Goal: Information Seeking & Learning: Check status

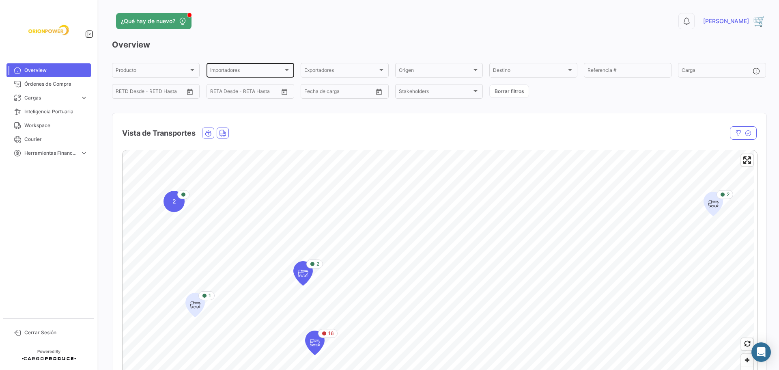
click at [290, 70] on div "Importadores Importadores" at bounding box center [251, 70] width 88 height 16
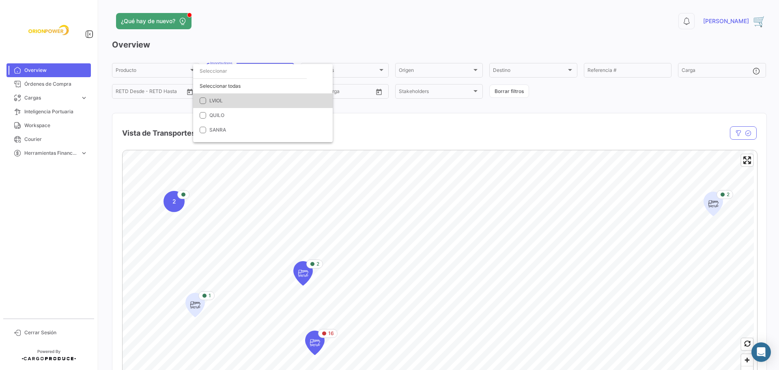
click at [202, 101] on mat-pseudo-checkbox at bounding box center [203, 100] width 6 height 6
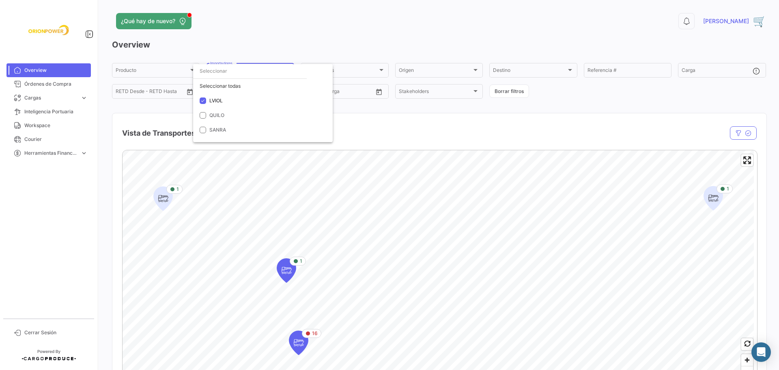
click at [163, 198] on div at bounding box center [389, 185] width 779 height 370
click at [168, 198] on icon "Map marker" at bounding box center [162, 198] width 11 height 17
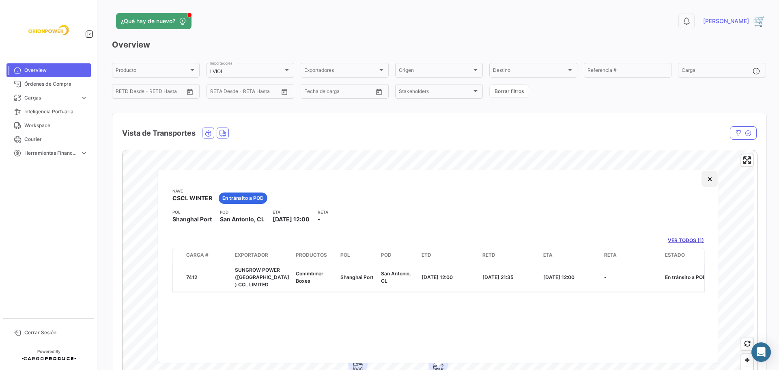
click at [710, 177] on button "×" at bounding box center [710, 178] width 16 height 16
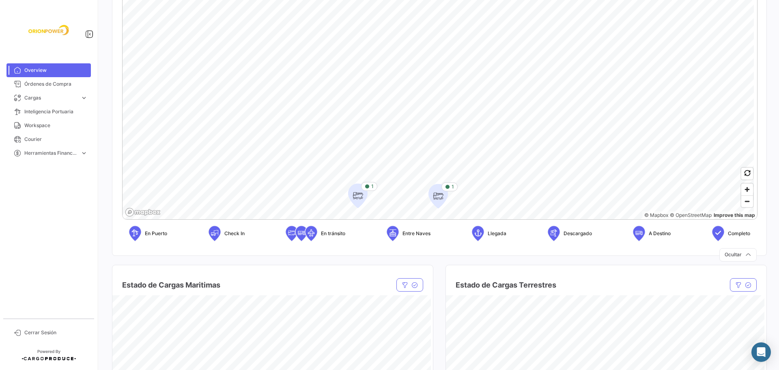
scroll to position [169, 0]
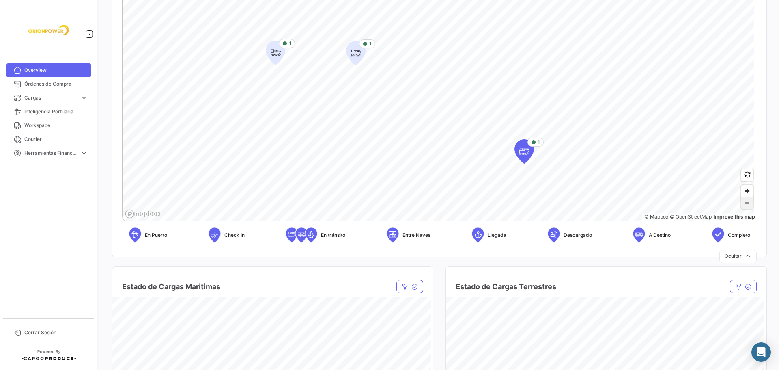
click at [741, 203] on span "Zoom out" at bounding box center [747, 202] width 12 height 11
click at [396, 77] on icon "Map marker" at bounding box center [396, 77] width 11 height 17
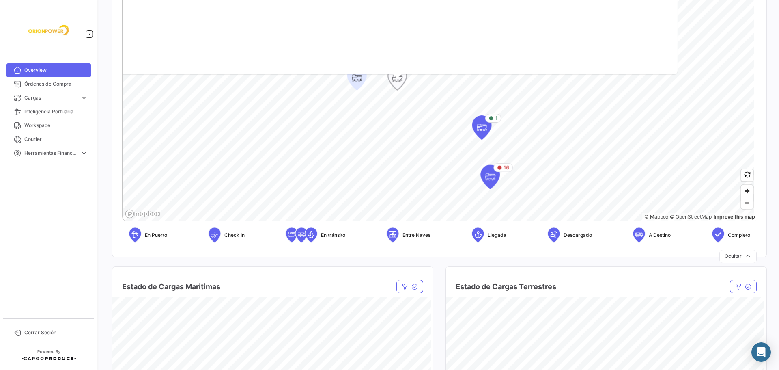
scroll to position [0, 0]
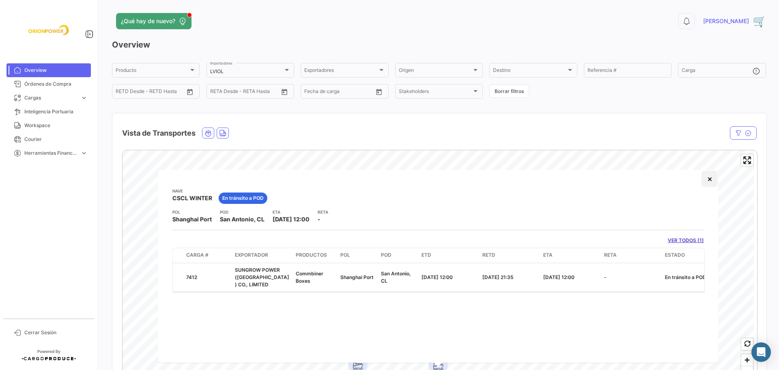
click at [710, 179] on button "×" at bounding box center [710, 178] width 16 height 16
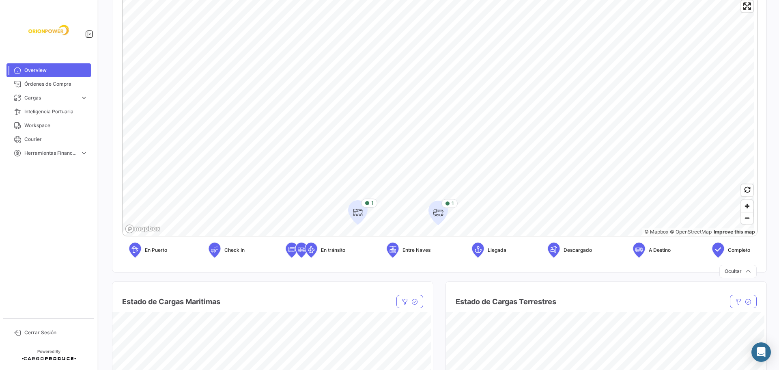
scroll to position [157, 0]
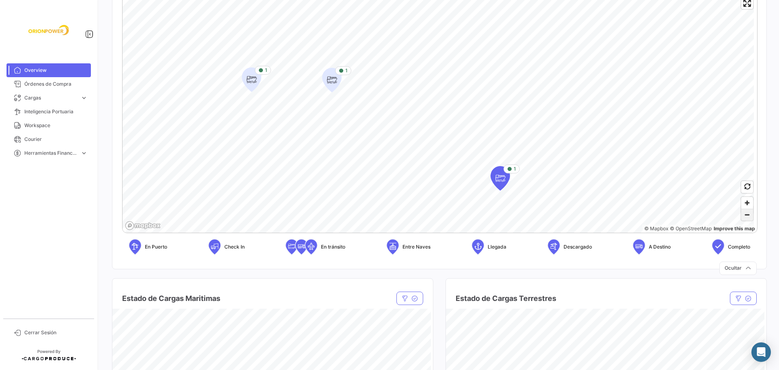
click at [741, 214] on span "Zoom out" at bounding box center [747, 214] width 12 height 11
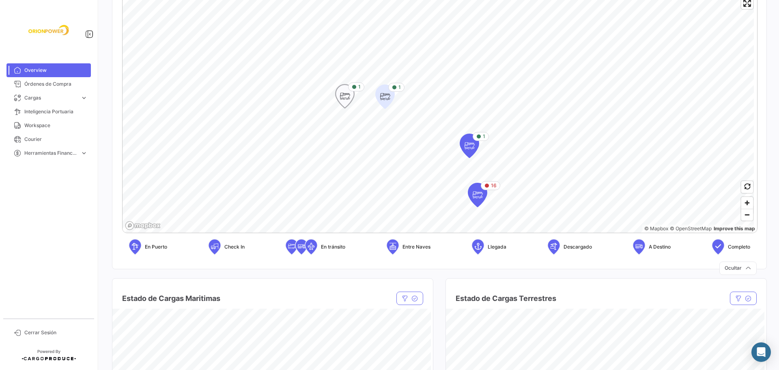
click at [346, 95] on icon "Map marker" at bounding box center [344, 96] width 11 height 17
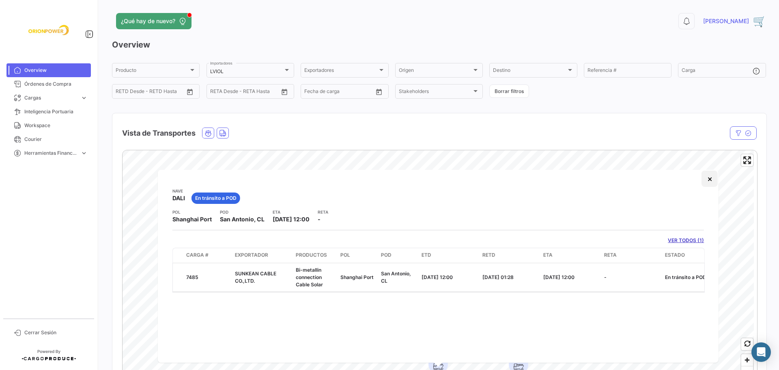
click at [709, 179] on button "×" at bounding box center [710, 178] width 16 height 16
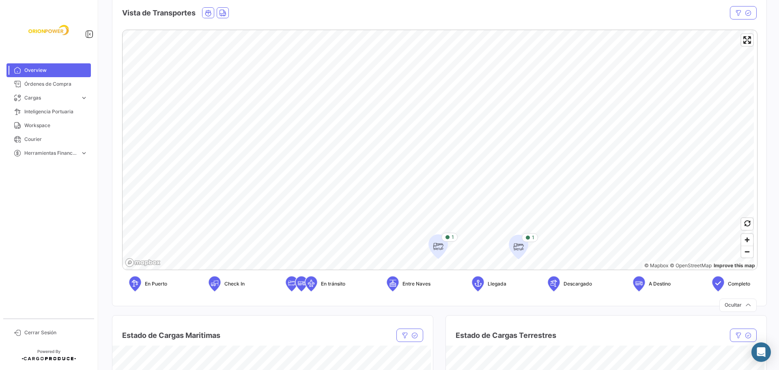
scroll to position [152, 0]
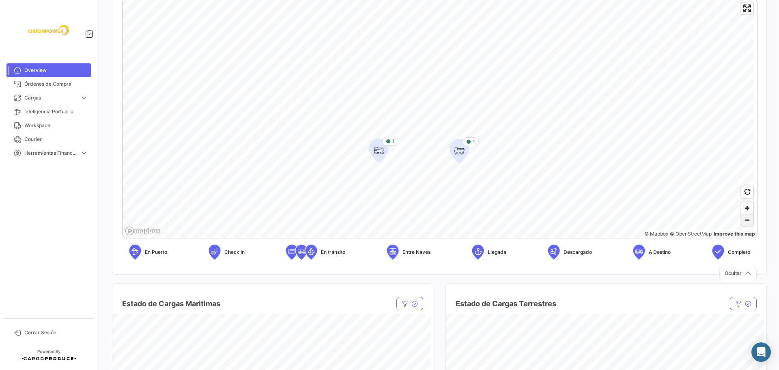
click at [745, 219] on span "Zoom out" at bounding box center [747, 219] width 12 height 11
click at [362, 86] on icon "Map marker" at bounding box center [359, 84] width 11 height 17
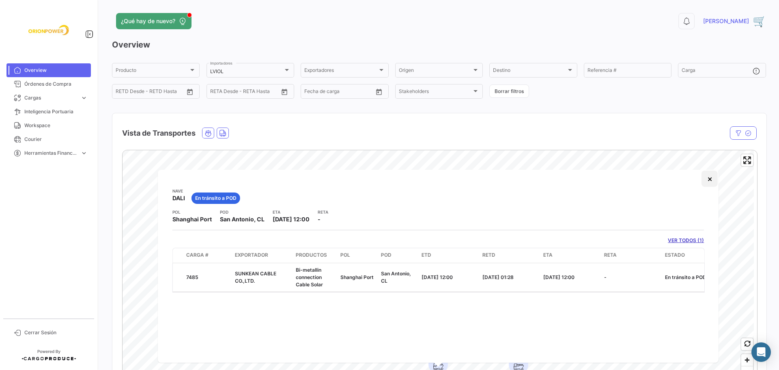
click at [710, 182] on button "×" at bounding box center [710, 178] width 16 height 16
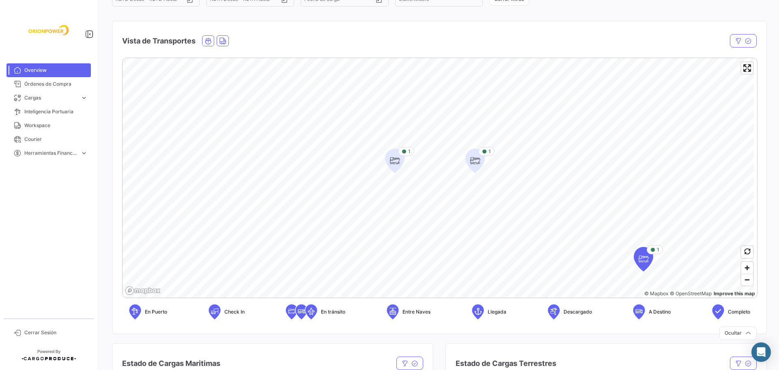
scroll to position [99, 0]
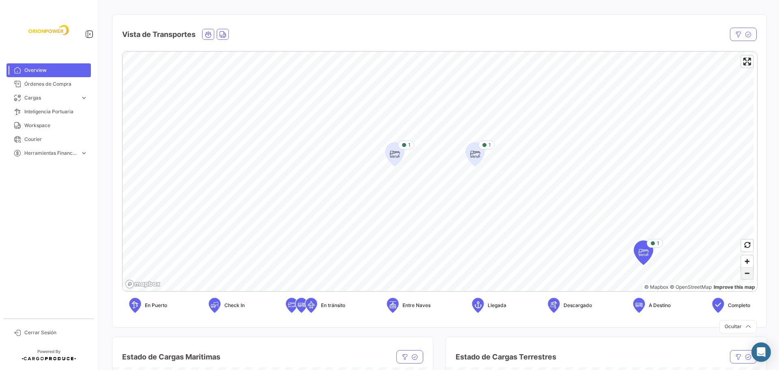
click at [745, 273] on span "Zoom out" at bounding box center [747, 272] width 12 height 11
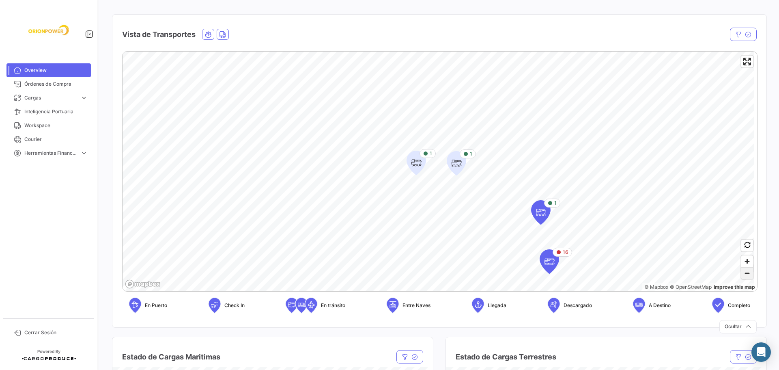
click at [744, 275] on span "Zoom out" at bounding box center [747, 272] width 12 height 11
click at [742, 260] on span "Zoom in" at bounding box center [747, 261] width 12 height 12
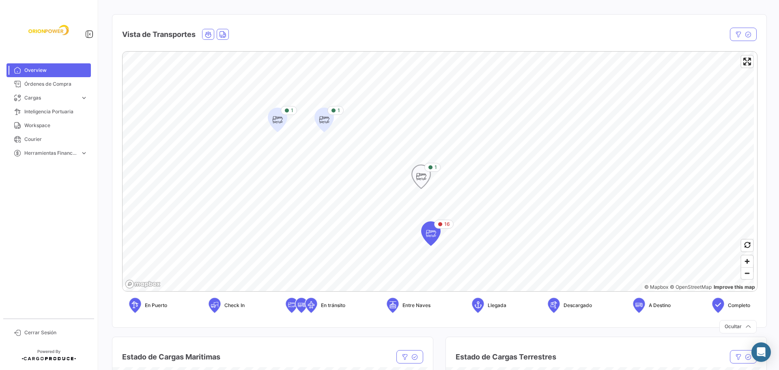
click at [422, 176] on icon "Map marker" at bounding box center [421, 176] width 11 height 17
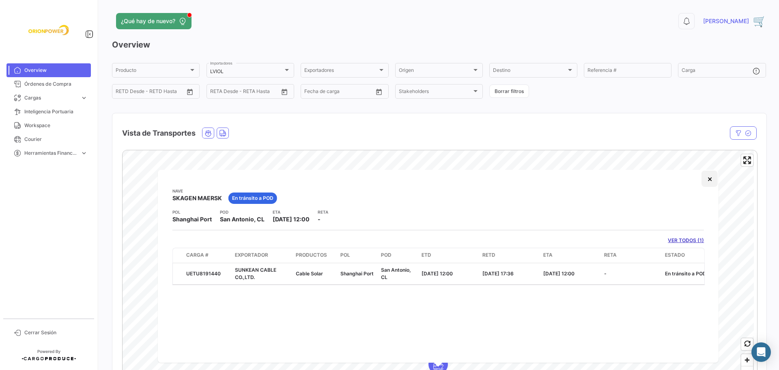
click at [711, 180] on button "×" at bounding box center [710, 178] width 16 height 16
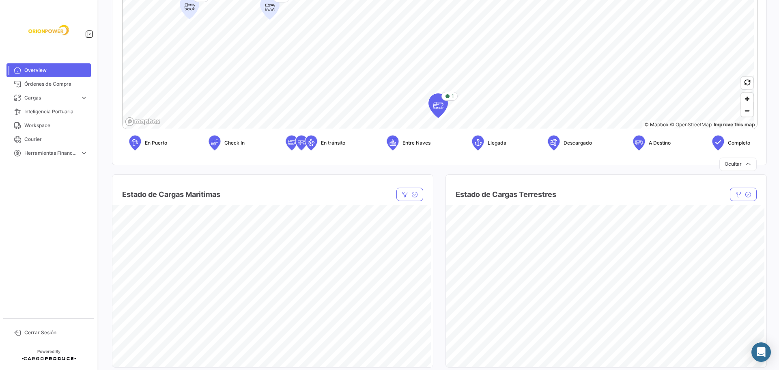
scroll to position [256, 0]
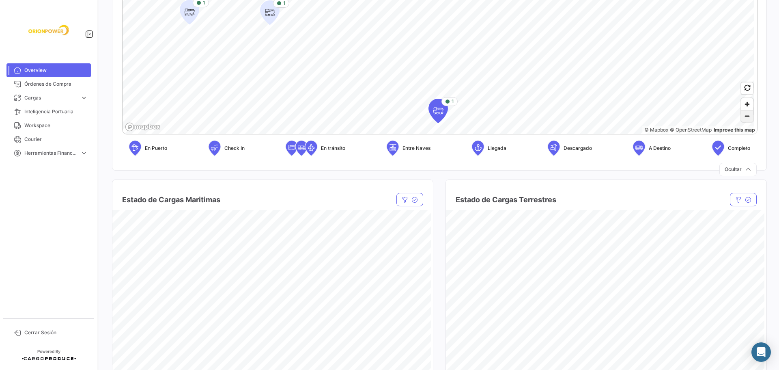
click at [745, 120] on span "Zoom out" at bounding box center [747, 115] width 12 height 11
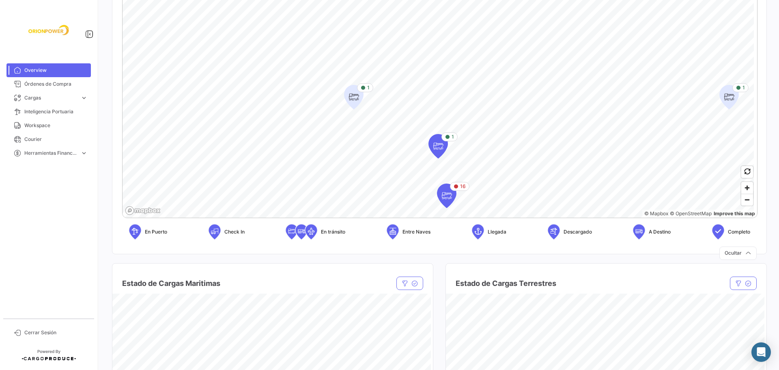
scroll to position [170, 0]
click at [450, 203] on icon "Map marker" at bounding box center [446, 197] width 11 height 17
